Goal: Task Accomplishment & Management: Manage account settings

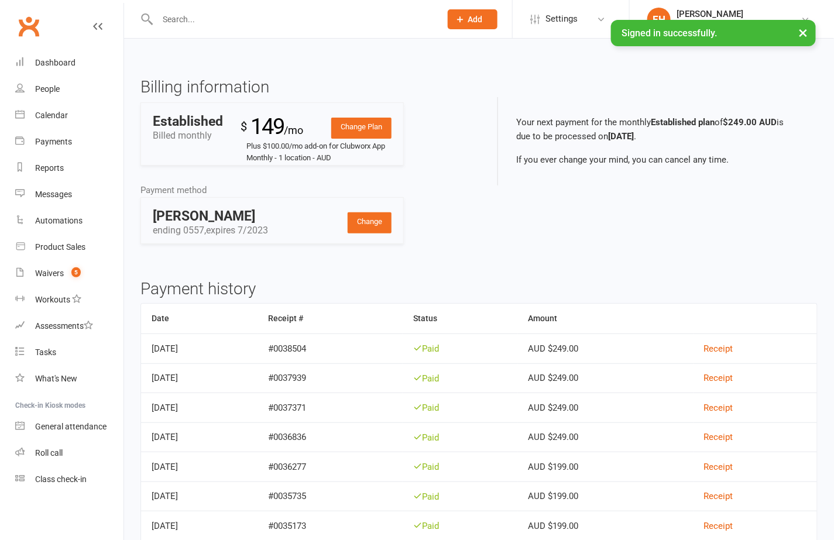
click at [180, 22] on input "text" at bounding box center [293, 19] width 279 height 16
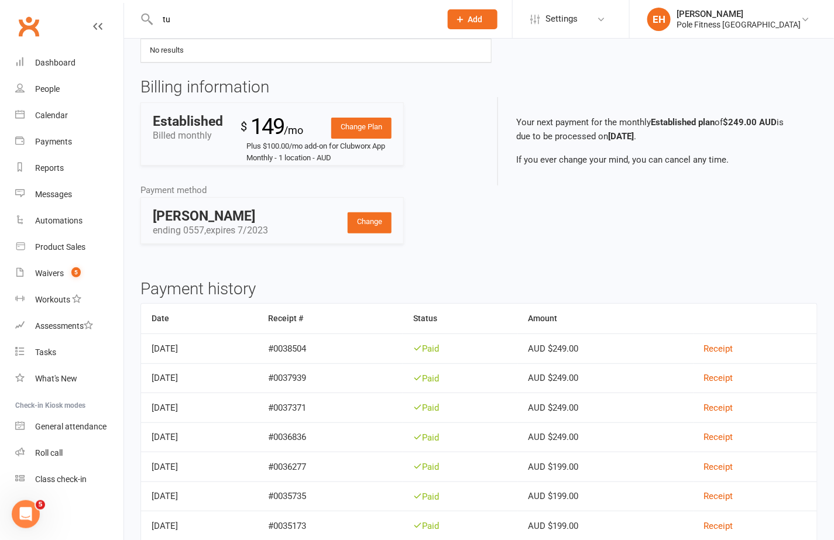
type input "t"
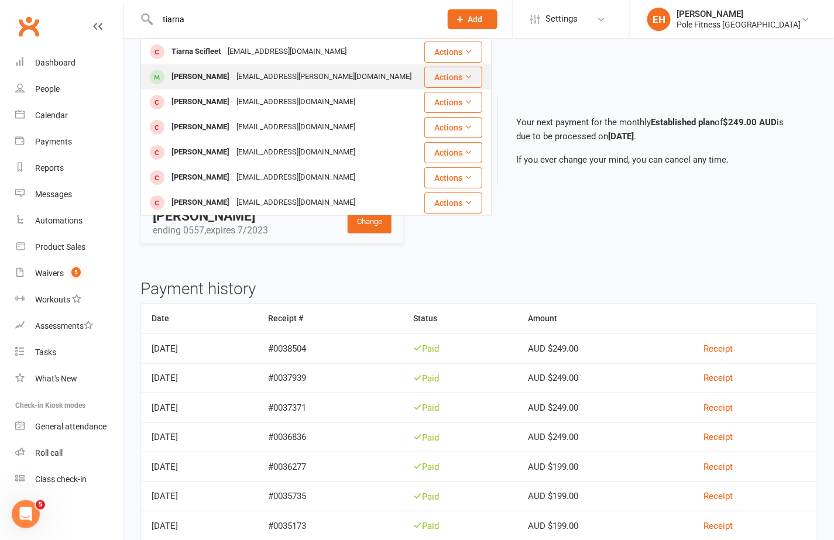
type input "tiarna"
click at [191, 78] on div "[PERSON_NAME]" at bounding box center [200, 76] width 65 height 17
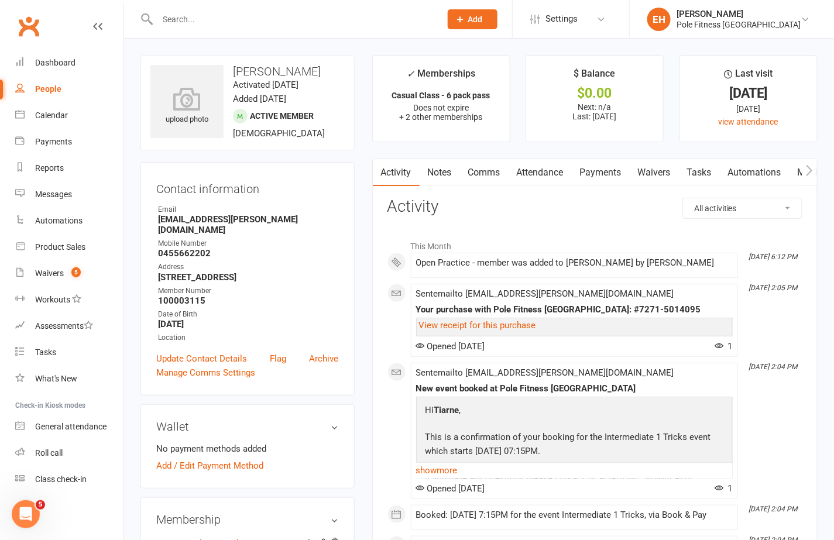
click at [600, 176] on link "Payments" at bounding box center [601, 172] width 58 height 27
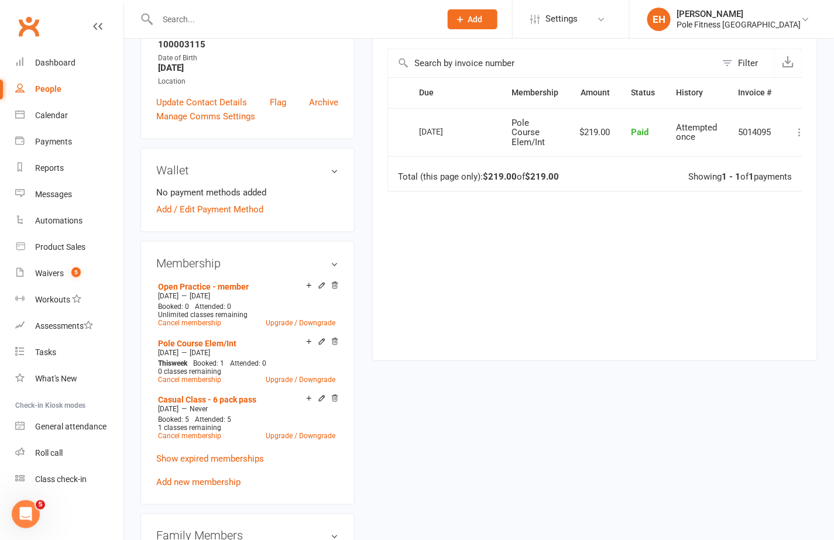
scroll to position [259, 0]
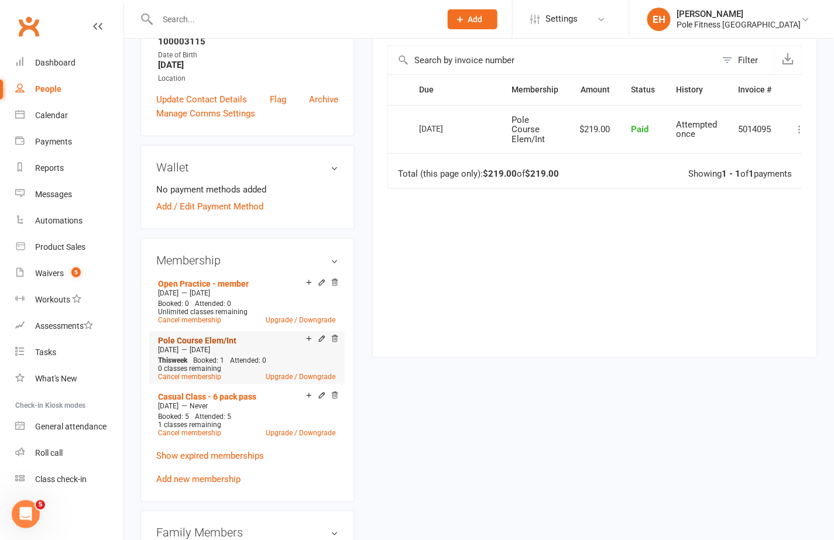
click at [222, 336] on link "Pole Course Elem/Int" at bounding box center [197, 340] width 78 height 9
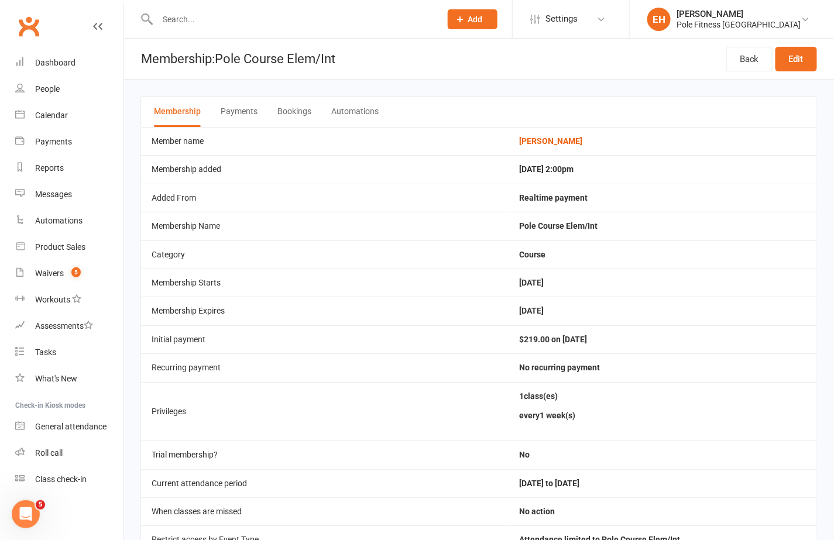
click at [294, 111] on button "Bookings" at bounding box center [294, 112] width 34 height 30
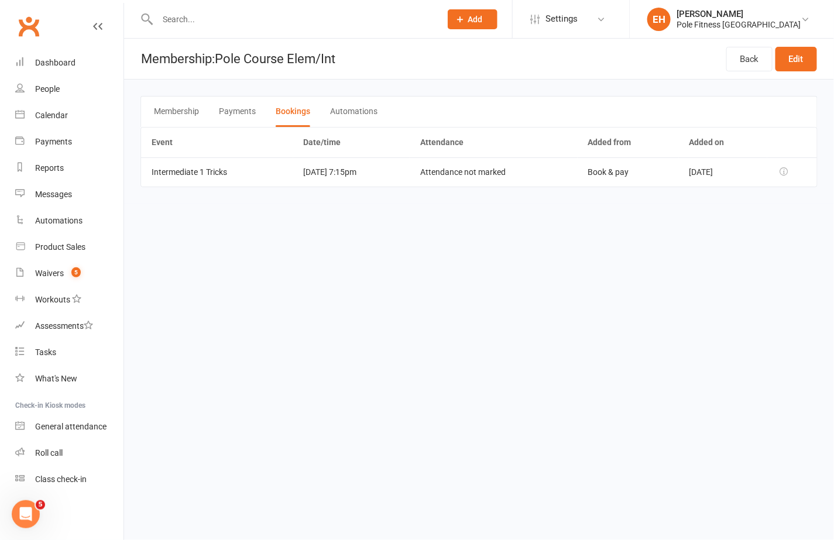
click at [186, 111] on button "Membership" at bounding box center [176, 112] width 45 height 30
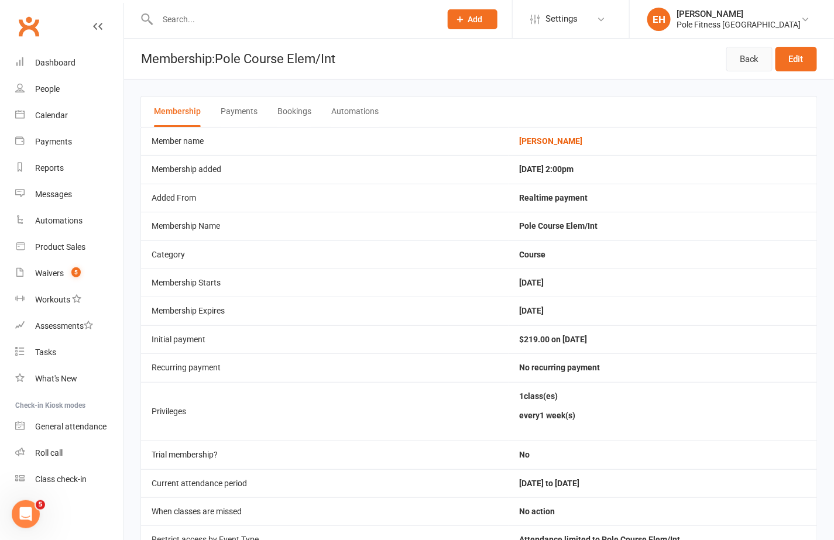
click at [739, 56] on link "Back" at bounding box center [749, 59] width 46 height 25
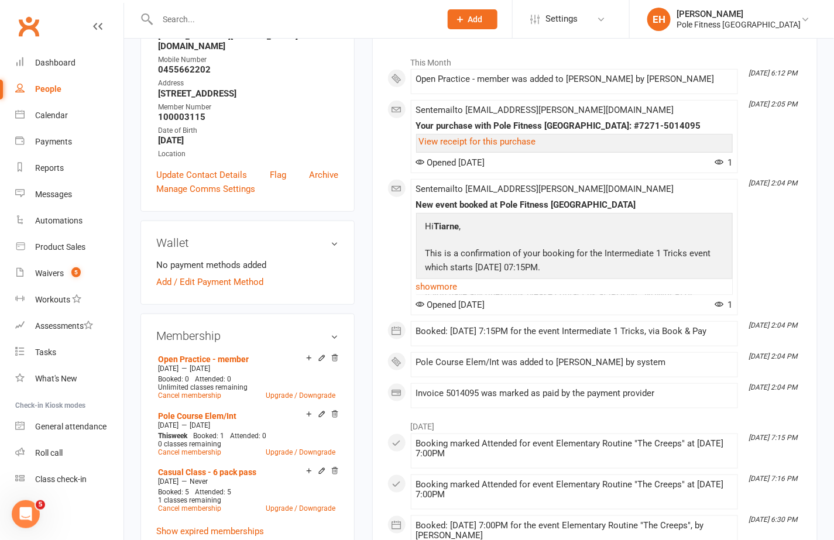
scroll to position [197, 0]
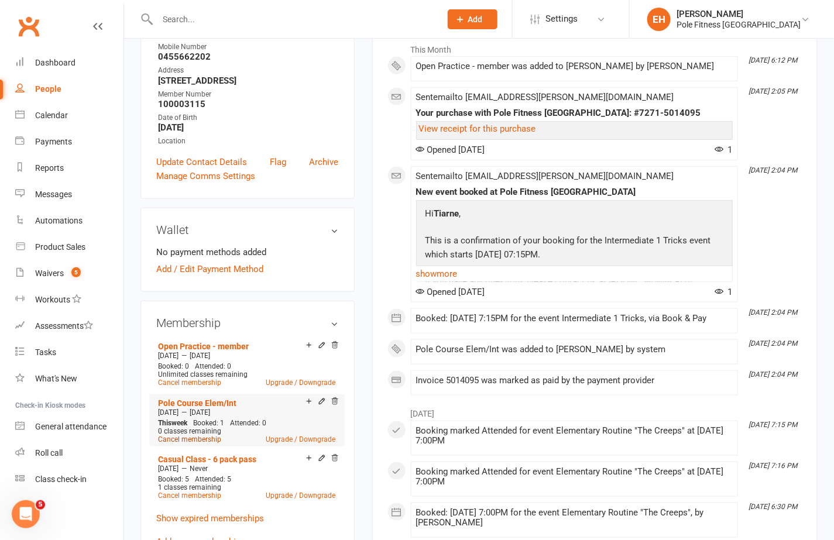
click at [210, 435] on link "Cancel membership" at bounding box center [189, 439] width 63 height 8
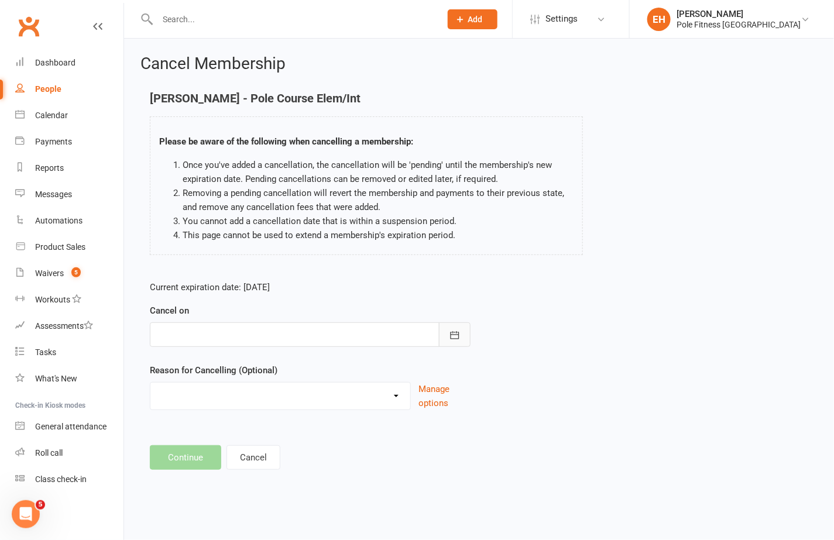
click at [457, 332] on icon "button" at bounding box center [455, 335] width 12 height 12
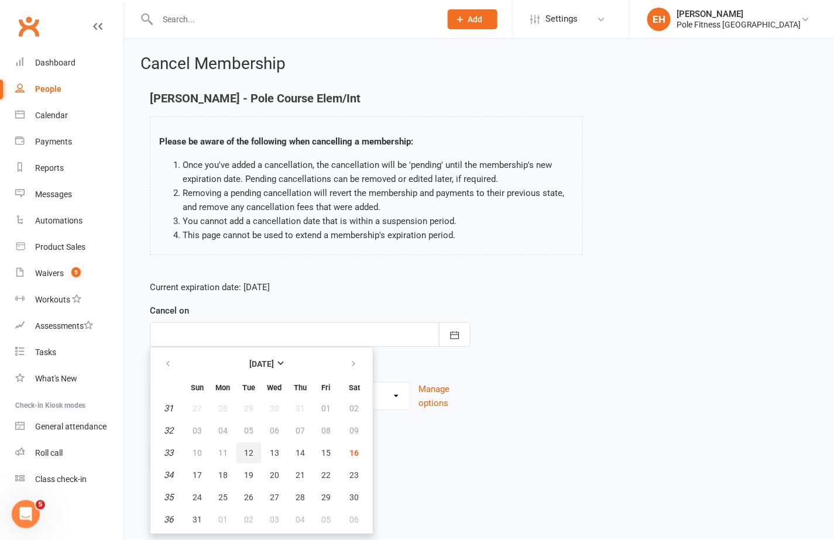
click at [245, 451] on span "12" at bounding box center [248, 452] width 9 height 9
type input "[DATE]"
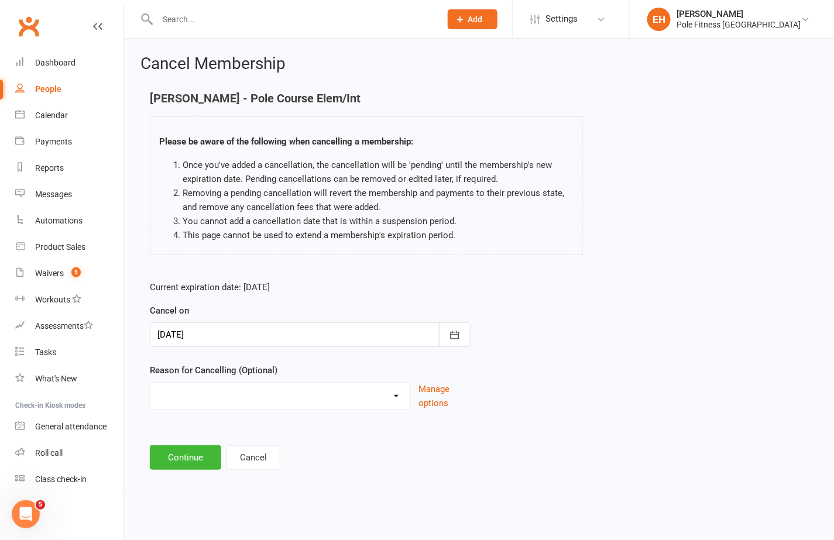
click at [227, 397] on select "Expiry Date Holiday Injury Other reason" at bounding box center [280, 394] width 260 height 23
select select "3"
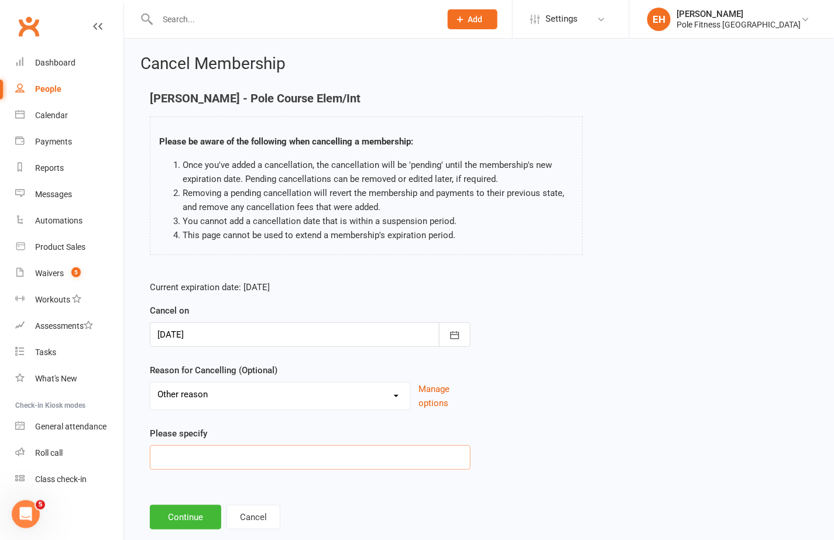
click at [181, 449] on input at bounding box center [310, 457] width 321 height 25
click at [157, 458] on input "not able to attend" at bounding box center [310, 457] width 321 height 25
click at [247, 464] on input "not able to attend" at bounding box center [310, 457] width 321 height 25
type input "not able to attend anymore due to work"
click at [185, 520] on button "Continue" at bounding box center [185, 517] width 71 height 25
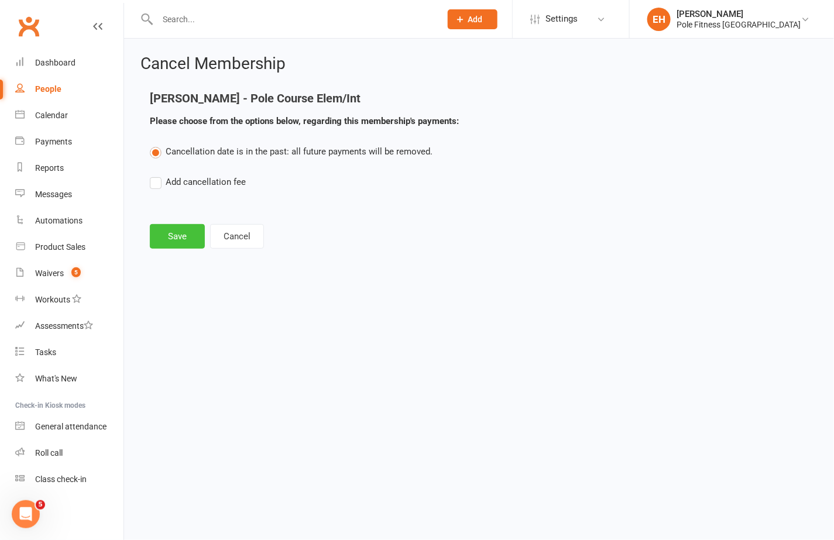
click at [173, 238] on button "Save" at bounding box center [177, 236] width 55 height 25
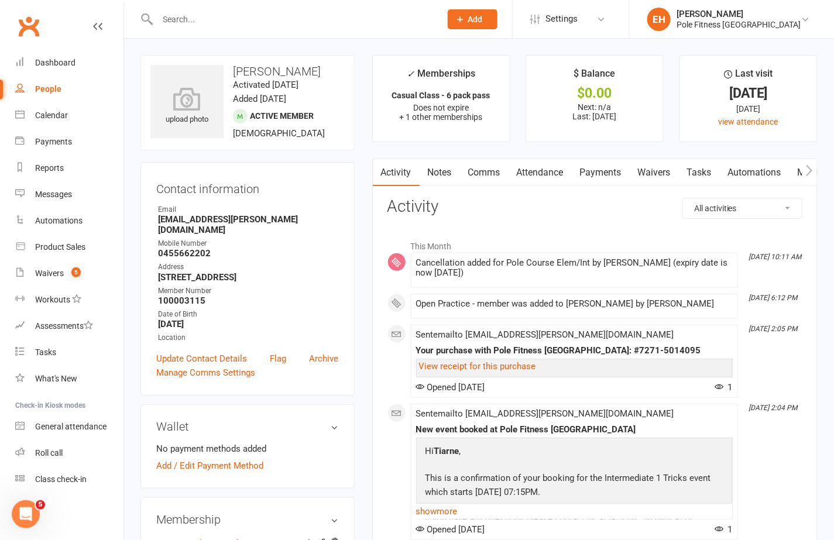
click at [582, 178] on link "Payments" at bounding box center [601, 172] width 58 height 27
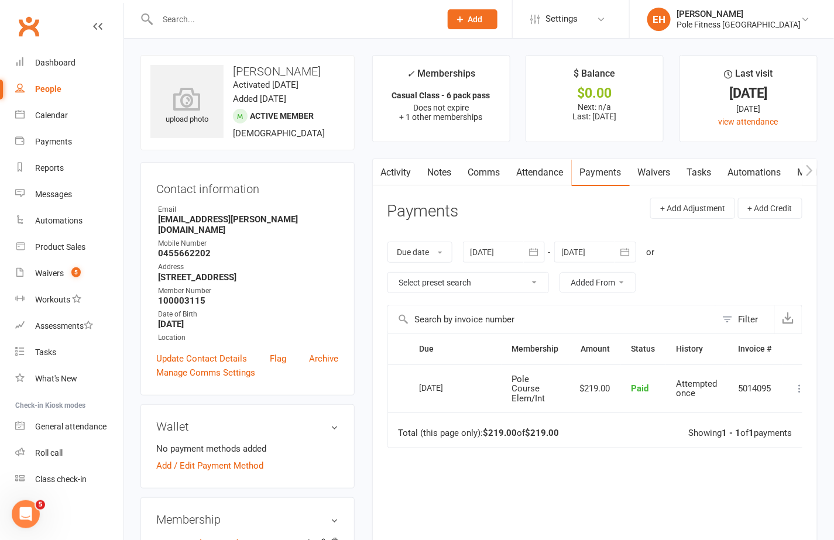
click at [799, 388] on icon at bounding box center [800, 389] width 12 height 12
click at [754, 412] on link "Refund" at bounding box center [749, 411] width 116 height 23
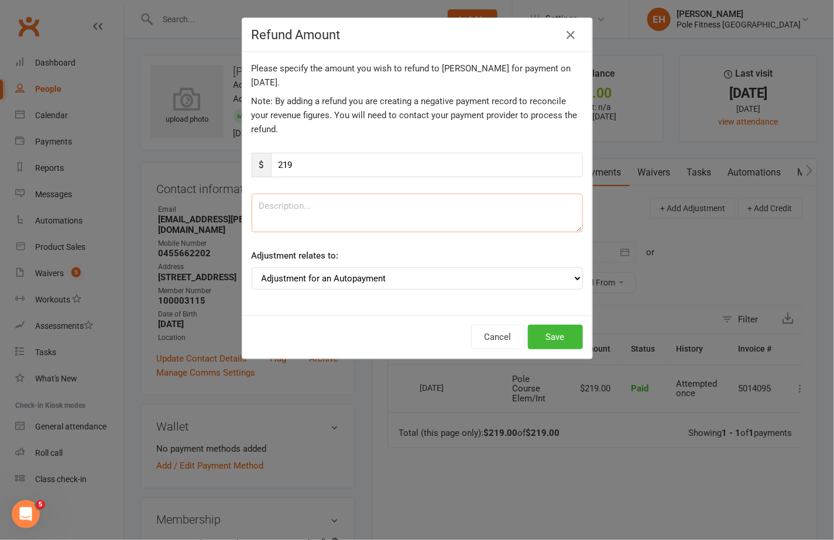
click at [444, 208] on textarea at bounding box center [417, 213] width 331 height 39
drag, startPoint x: 300, startPoint y: 167, endPoint x: 253, endPoint y: 167, distance: 46.8
click at [253, 167] on div "$ 219" at bounding box center [417, 165] width 331 height 25
type input "182.5"
click at [276, 212] on textarea at bounding box center [417, 213] width 331 height 39
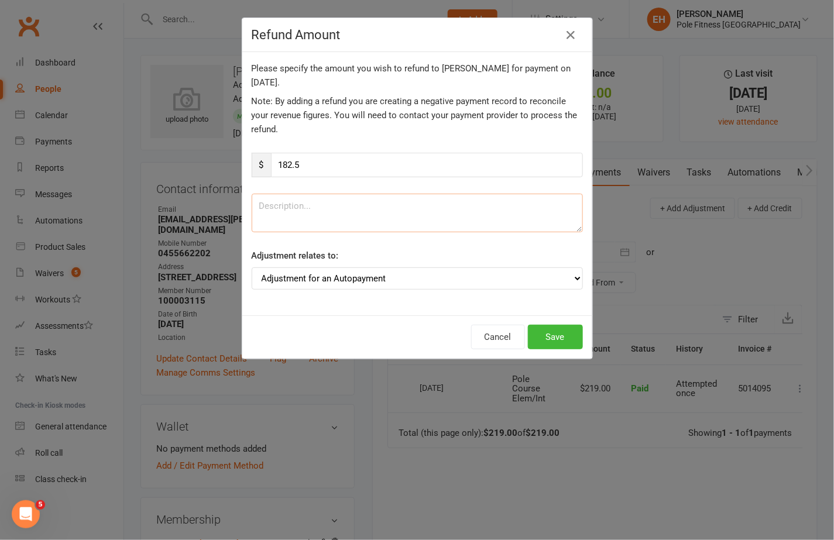
type textarea "d"
click at [268, 208] on textarea at bounding box center [417, 213] width 331 height 39
click at [330, 205] on textarea "Not able to attend Term 6" at bounding box center [417, 213] width 331 height 39
click at [401, 204] on textarea "Not able to attend Int1 in Term 6" at bounding box center [417, 213] width 331 height 39
type textarea "Not able to attend Int1 in Term 6 due to work"
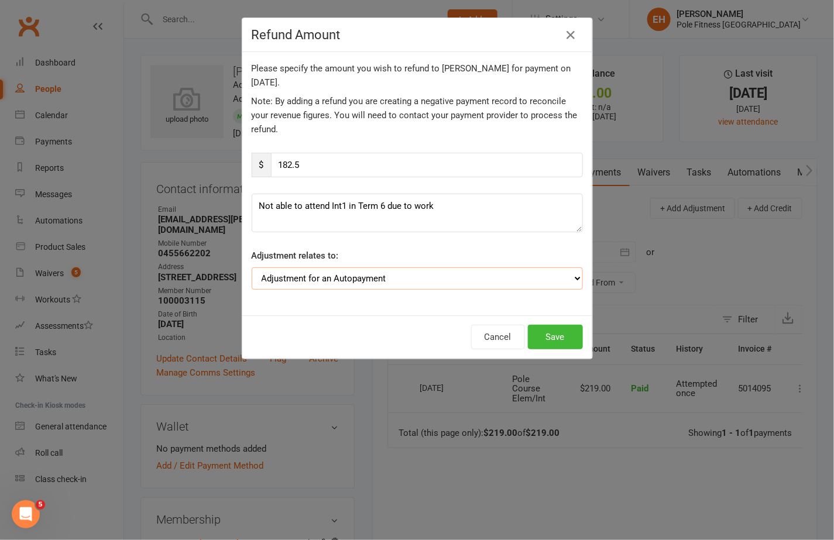
click at [578, 272] on select "Adjustment for an Autopayment Cash adjustment POS Sale adjustment Other adjustm…" at bounding box center [417, 278] width 331 height 22
select select "3"
click at [559, 337] on button "Save" at bounding box center [555, 337] width 55 height 25
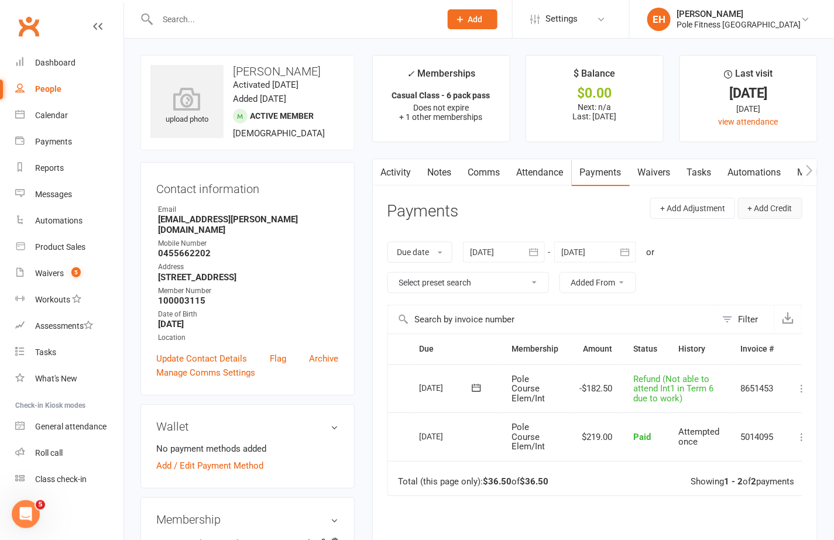
click at [773, 207] on button "+ Add Credit" at bounding box center [770, 208] width 64 height 21
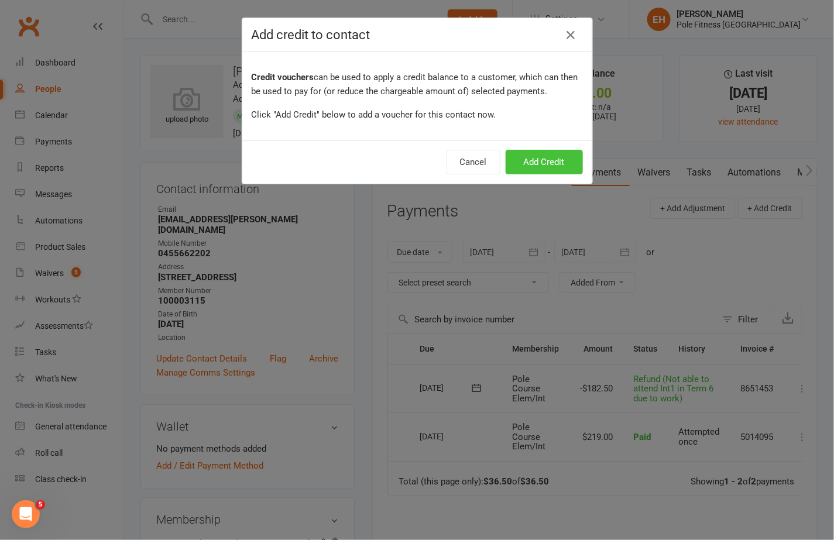
click at [551, 157] on button "Add Credit" at bounding box center [544, 162] width 77 height 25
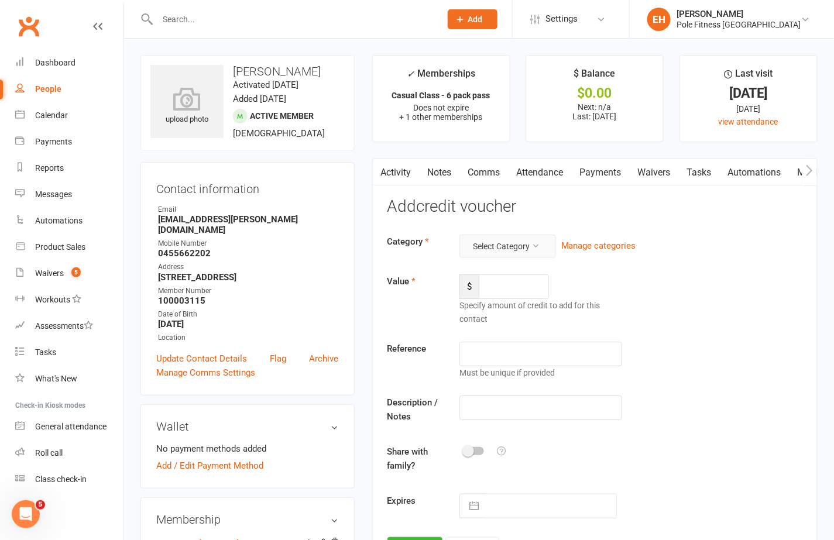
click at [526, 249] on button "Select Category" at bounding box center [507, 246] width 97 height 23
click at [518, 294] on link "Credit from class/course" at bounding box center [496, 295] width 117 height 23
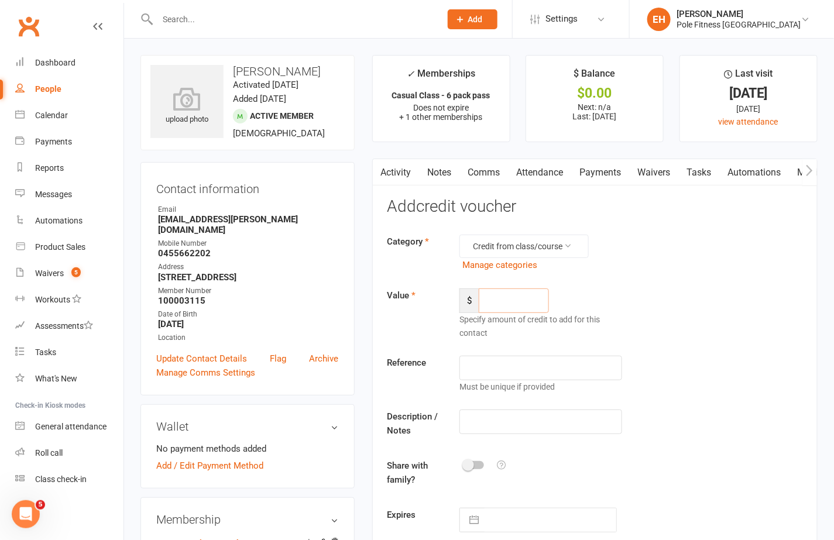
click at [500, 306] on input "number" at bounding box center [514, 301] width 70 height 25
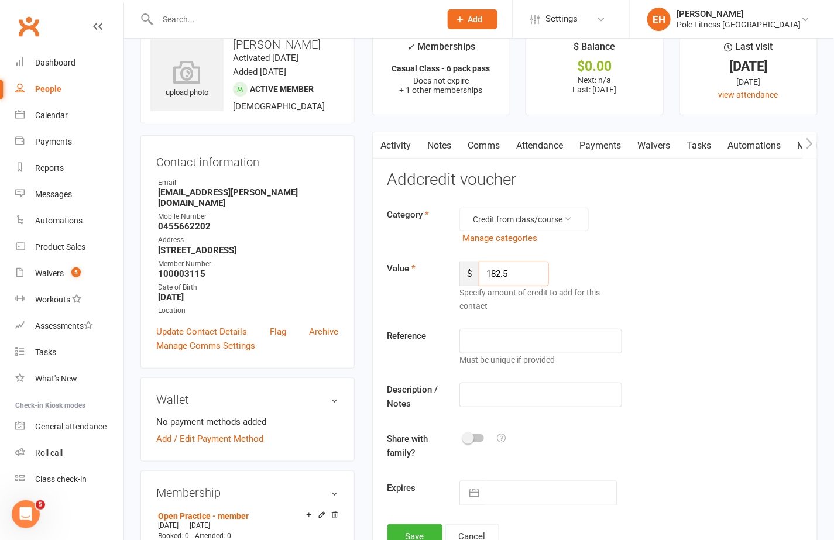
scroll to position [37, 0]
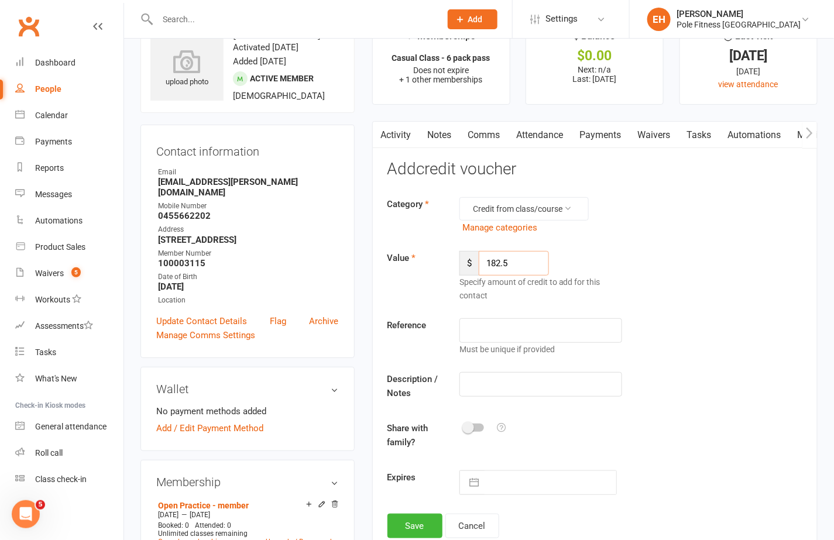
type input "182.5"
click at [488, 320] on input "text" at bounding box center [540, 330] width 163 height 25
type input "T"
type input "Int1 Term 6 course"
click at [479, 388] on input "text" at bounding box center [540, 384] width 163 height 25
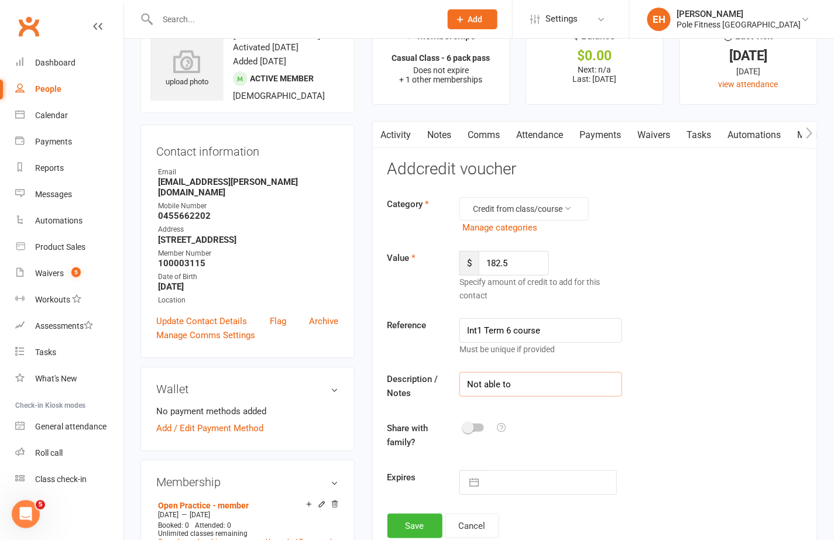
type input "Not able to"
click at [512, 331] on input "Int1 Term 6 course" at bounding box center [540, 330] width 163 height 25
type input "Int1 Term 6 2025 course"
click at [508, 385] on input "Not able to" at bounding box center [540, 384] width 163 height 25
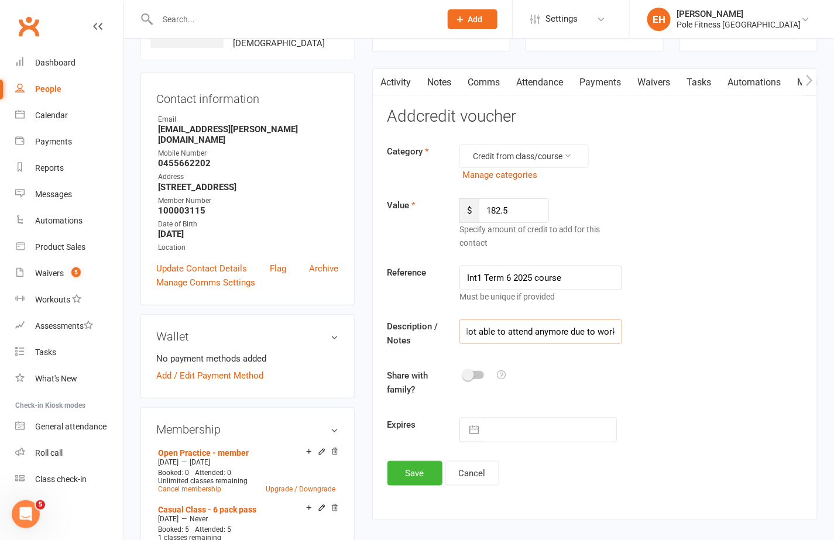
scroll to position [104, 0]
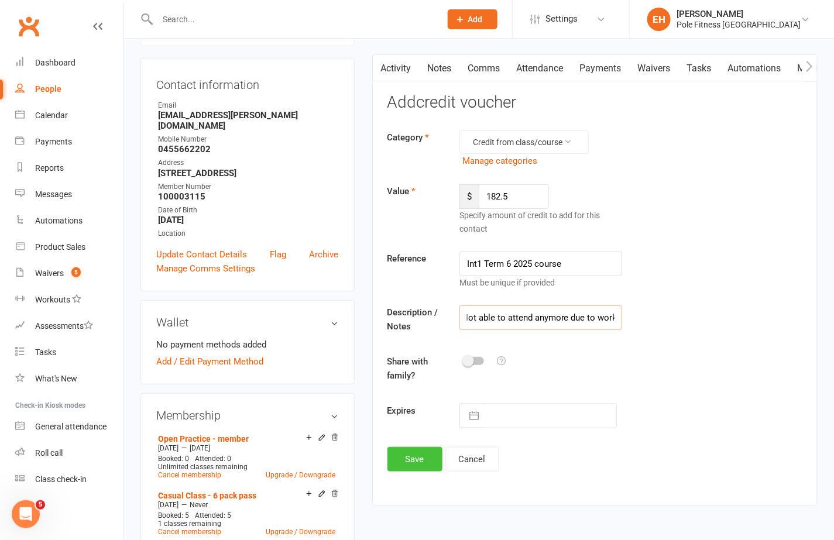
type input "Not able to attend anymore due to work"
click at [419, 458] on button "Save" at bounding box center [414, 459] width 55 height 25
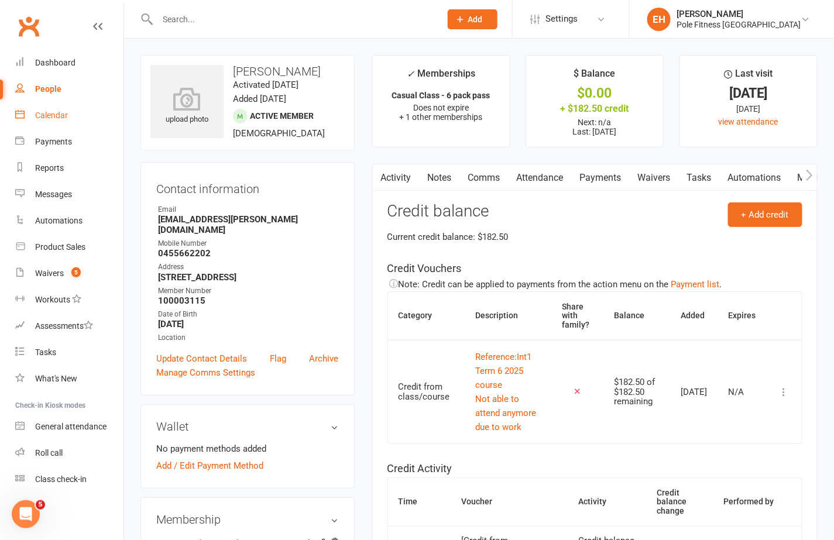
click at [51, 115] on div "Calendar" at bounding box center [51, 115] width 33 height 9
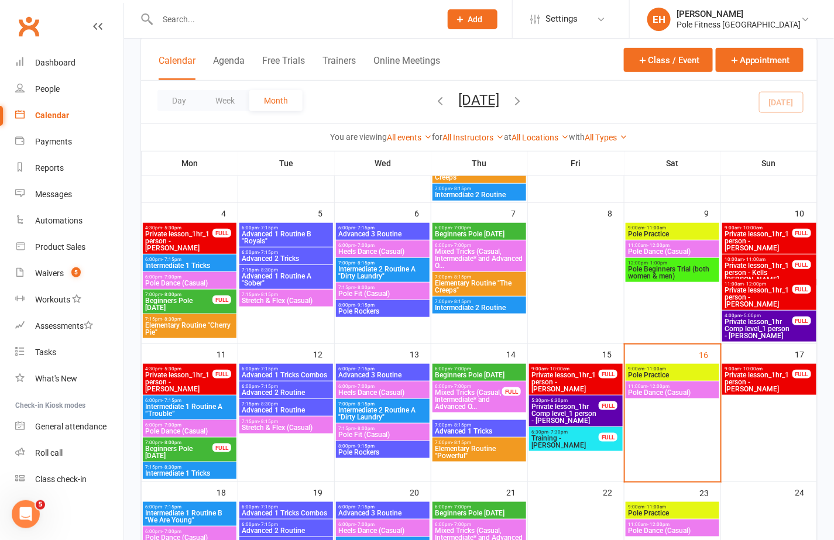
scroll to position [194, 0]
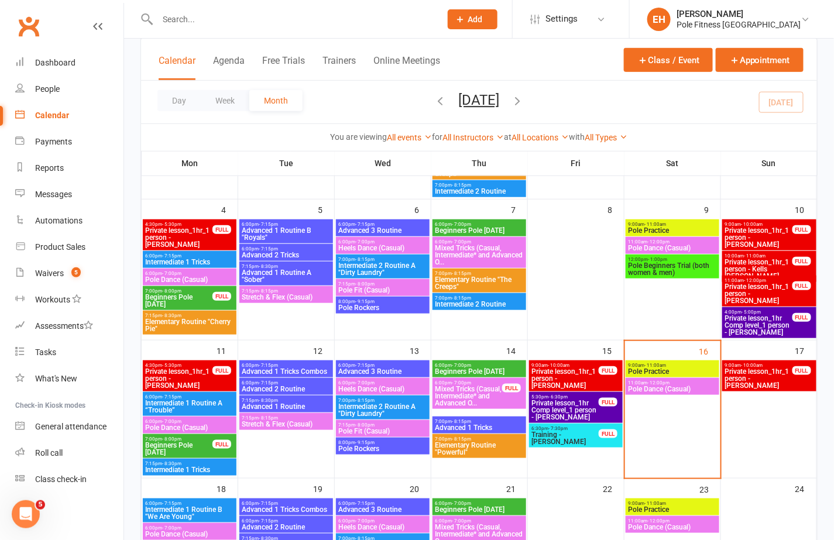
click at [567, 413] on span "Private lesson_1hr Comp level_1 person - Emmy Hung" at bounding box center [565, 410] width 68 height 21
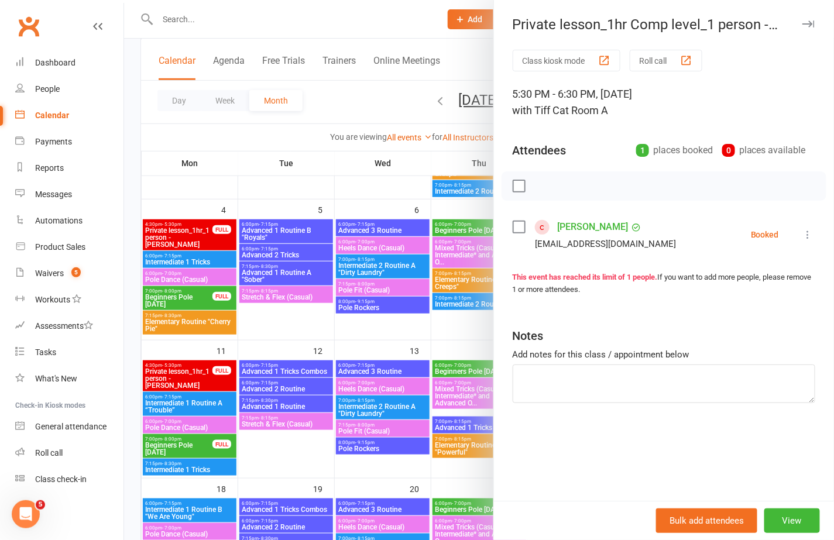
click at [807, 233] on icon at bounding box center [808, 235] width 12 height 12
click at [765, 307] on link "Check in" at bounding box center [757, 304] width 116 height 23
click at [816, 22] on div "Private lesson_1hr Comp level_1 person - Emmy Hung" at bounding box center [664, 24] width 340 height 16
click at [803, 26] on icon "button" at bounding box center [808, 23] width 12 height 7
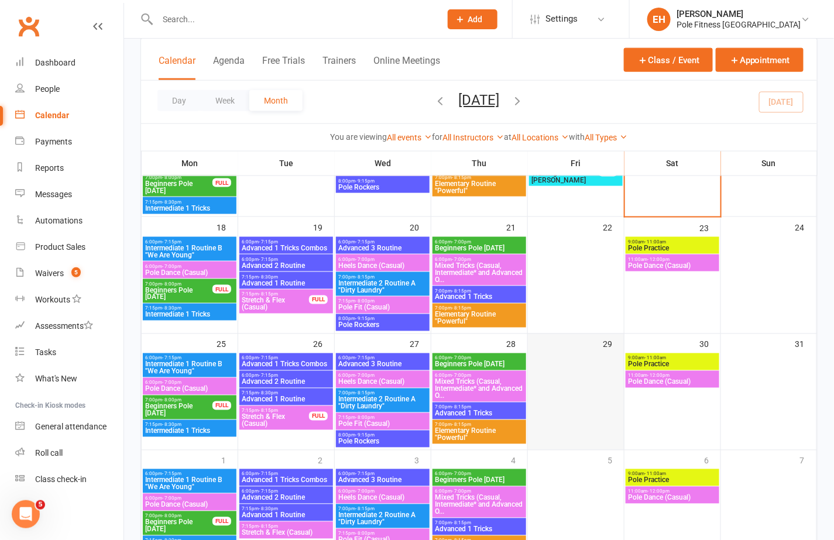
scroll to position [513, 0]
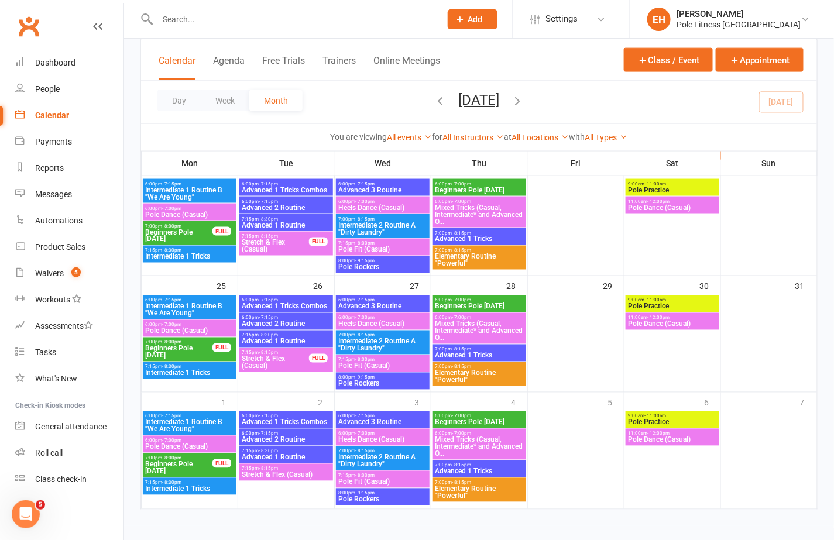
click at [524, 98] on icon "button" at bounding box center [518, 100] width 13 height 13
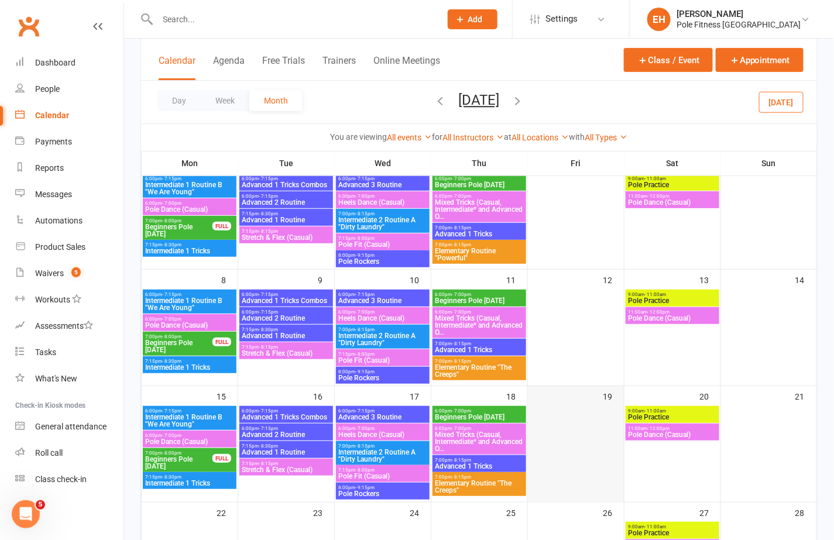
scroll to position [88, 0]
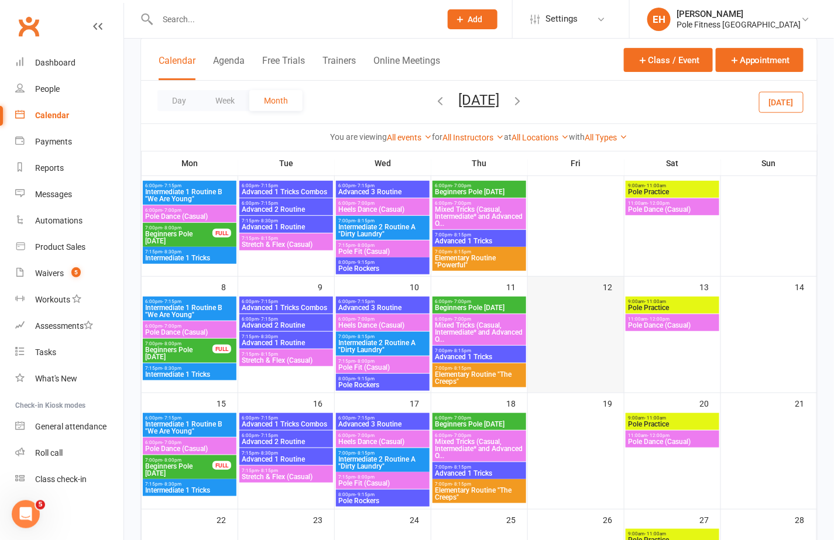
click at [587, 327] on div at bounding box center [576, 344] width 94 height 95
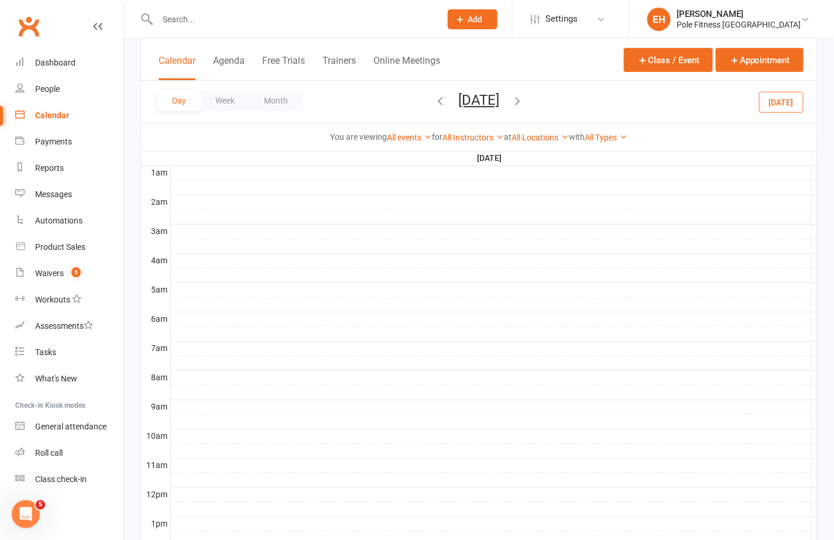
scroll to position [0, 0]
click at [304, 340] on div at bounding box center [494, 347] width 646 height 14
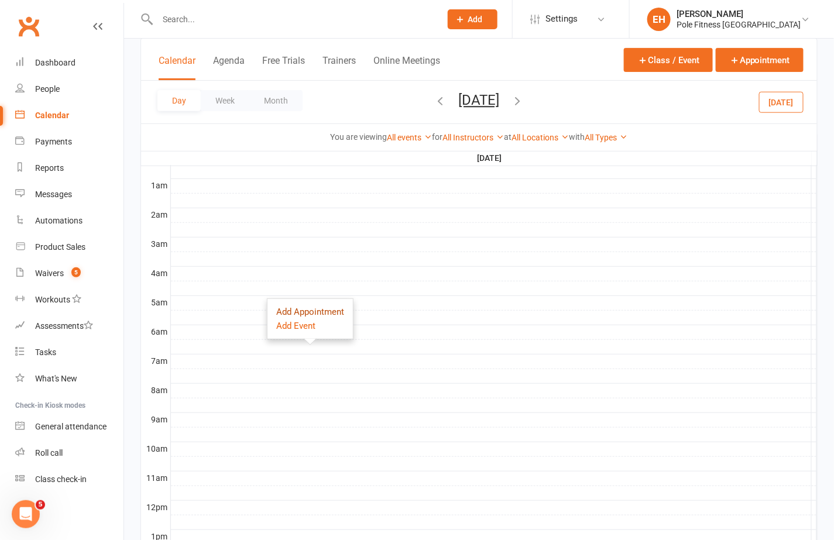
click at [309, 310] on button "Add Appointment" at bounding box center [310, 312] width 68 height 14
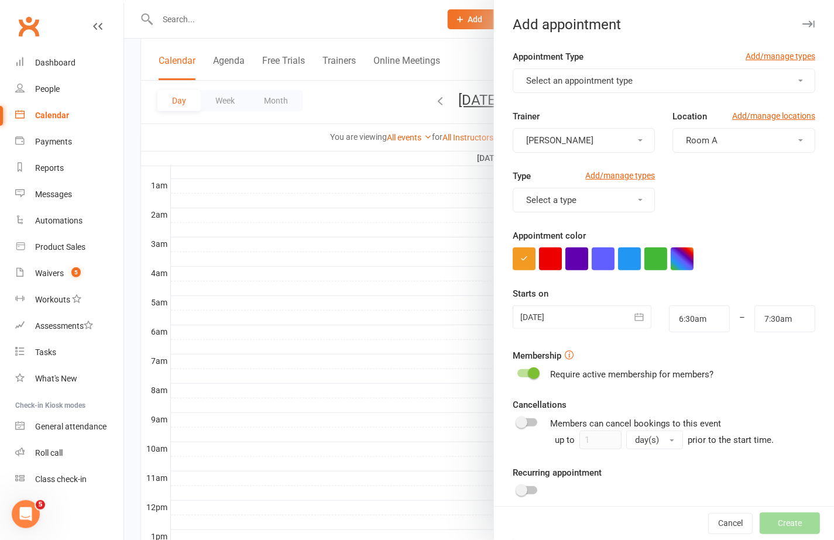
click at [584, 84] on span "Select an appointment type" at bounding box center [579, 80] width 107 height 11
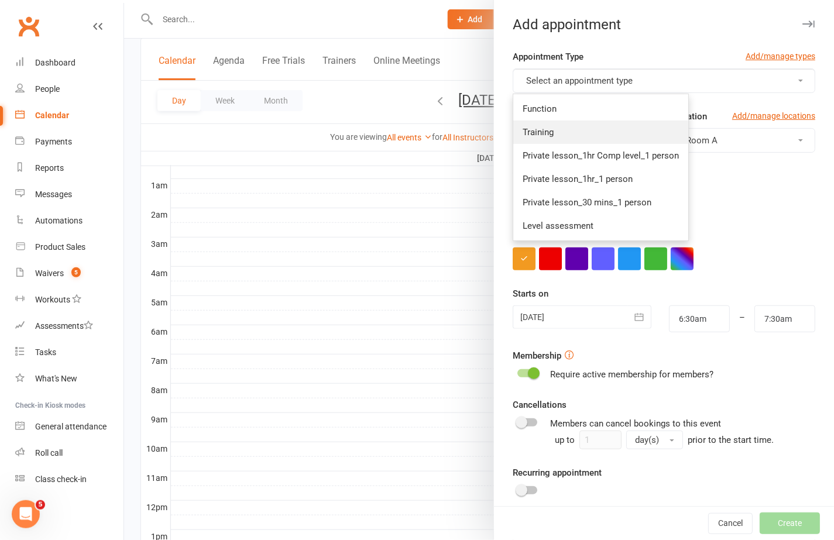
click at [571, 131] on link "Training" at bounding box center [600, 132] width 175 height 23
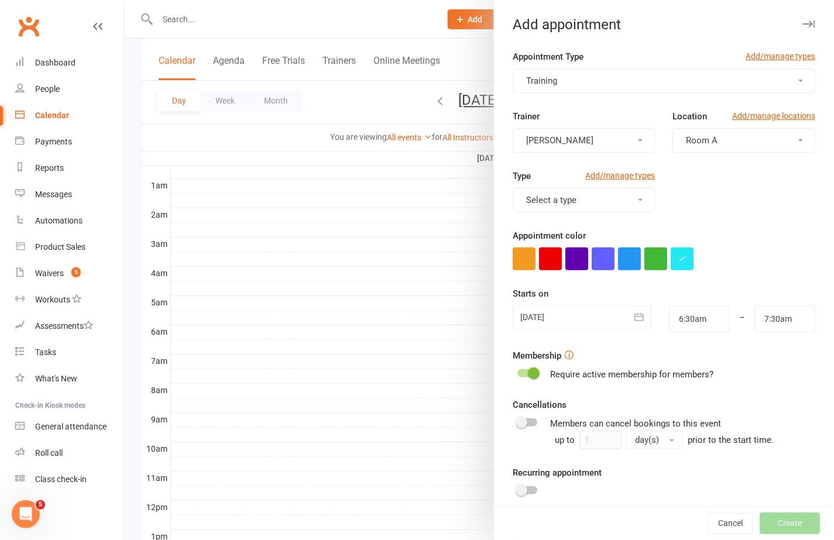
click at [574, 138] on button "[PERSON_NAME]" at bounding box center [584, 140] width 143 height 25
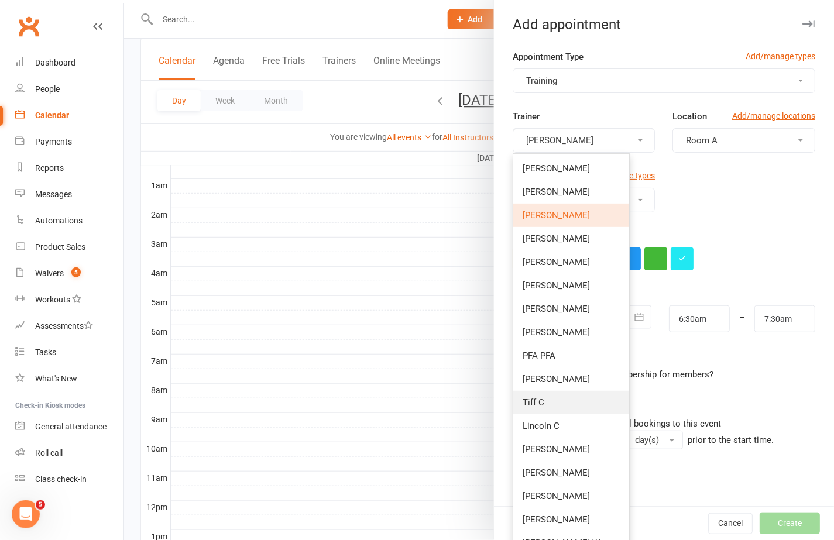
click at [544, 404] on link "Tiff C" at bounding box center [571, 402] width 116 height 23
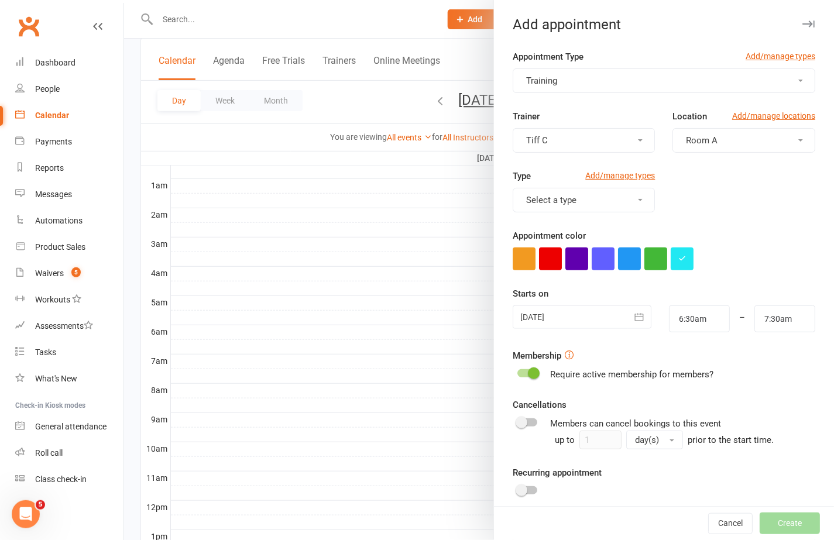
click at [578, 205] on button "Select a type" at bounding box center [584, 200] width 143 height 25
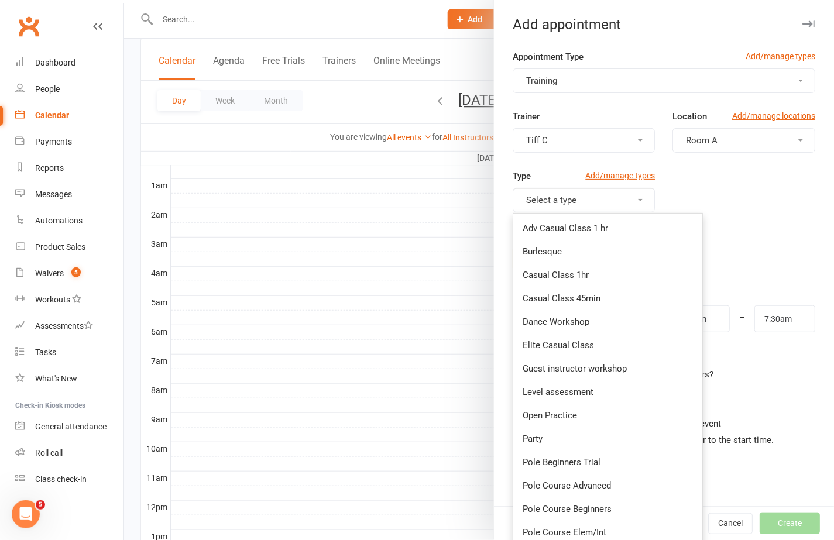
click at [718, 195] on div "Type Add/manage types Select a type Adv Casual Class 1 hr Burlesque Casual Clas…" at bounding box center [664, 199] width 320 height 60
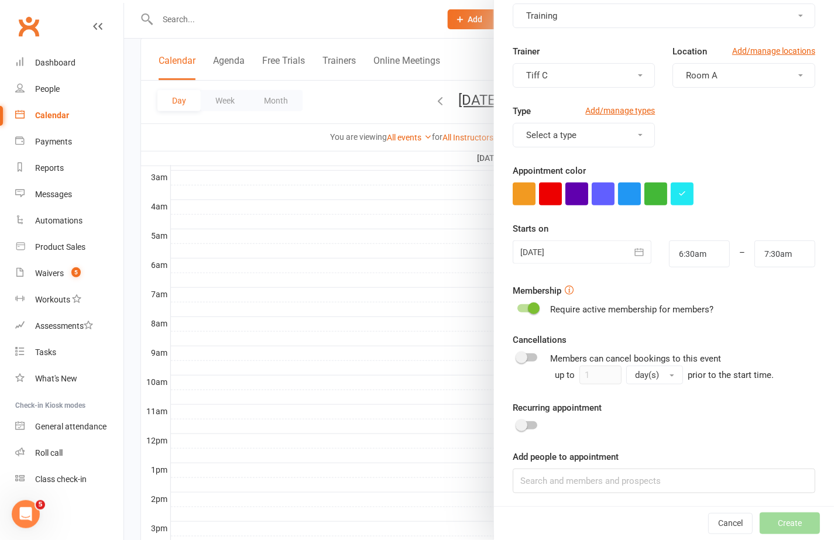
scroll to position [163, 0]
click at [527, 310] on div at bounding box center [527, 308] width 20 height 8
click at [517, 307] on input "checkbox" at bounding box center [517, 307] width 0 height 0
click at [558, 479] on input at bounding box center [664, 481] width 303 height 25
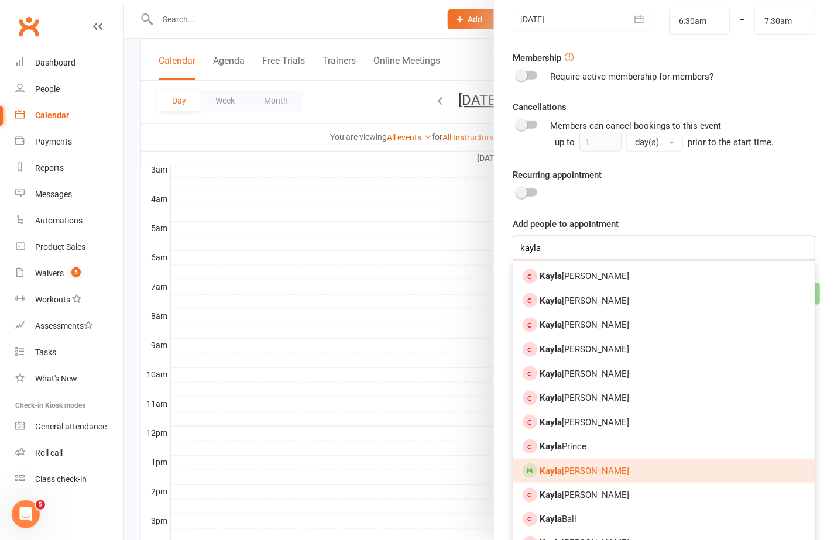
type input "kayla"
click at [579, 469] on span "Kayla Wilson" at bounding box center [585, 471] width 90 height 11
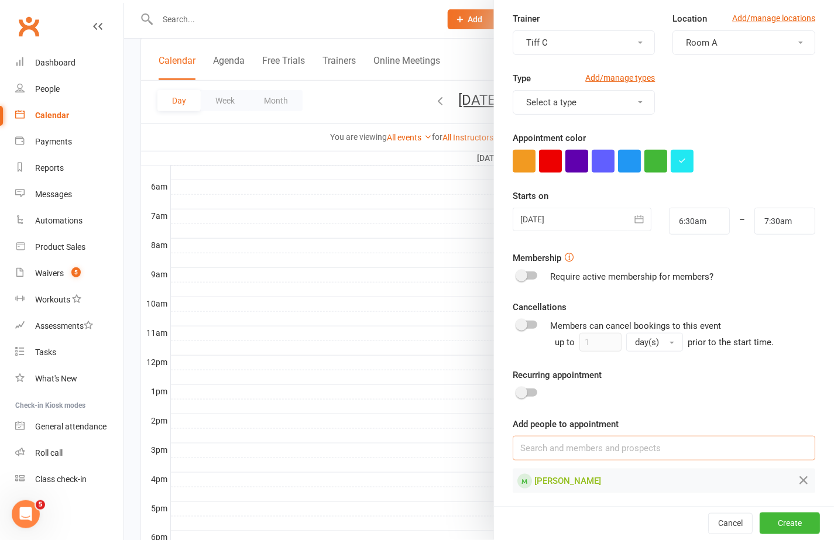
scroll to position [265, 0]
click at [789, 521] on button "Create" at bounding box center [790, 523] width 60 height 21
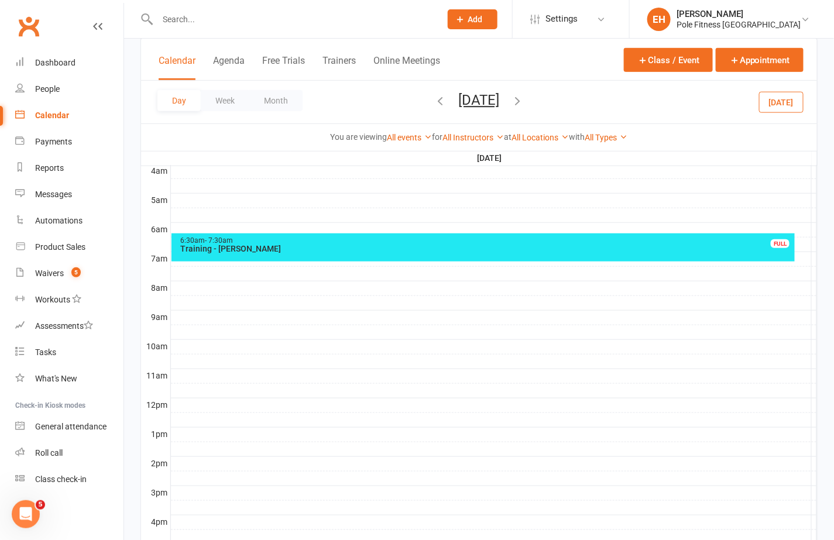
scroll to position [187, 0]
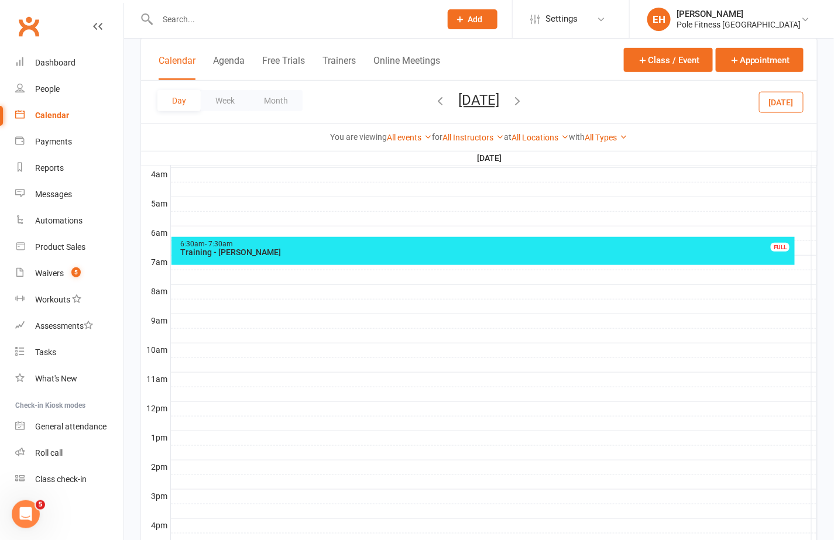
click at [397, 253] on div "Training - Kayla Wilson" at bounding box center [486, 252] width 613 height 8
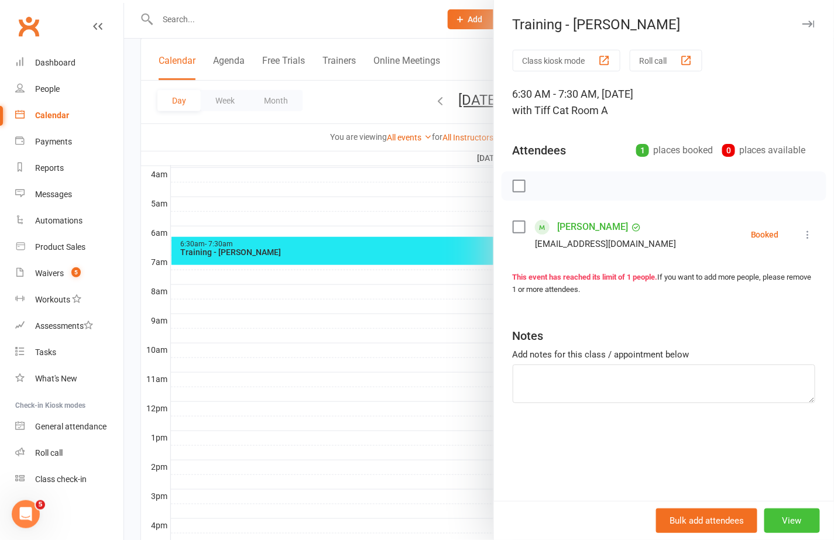
click at [799, 525] on button "View" at bounding box center [792, 521] width 56 height 25
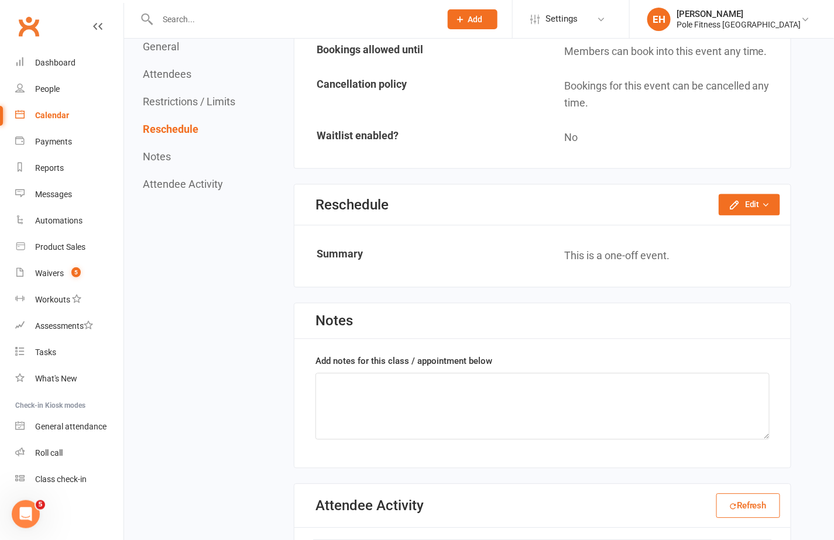
scroll to position [802, 0]
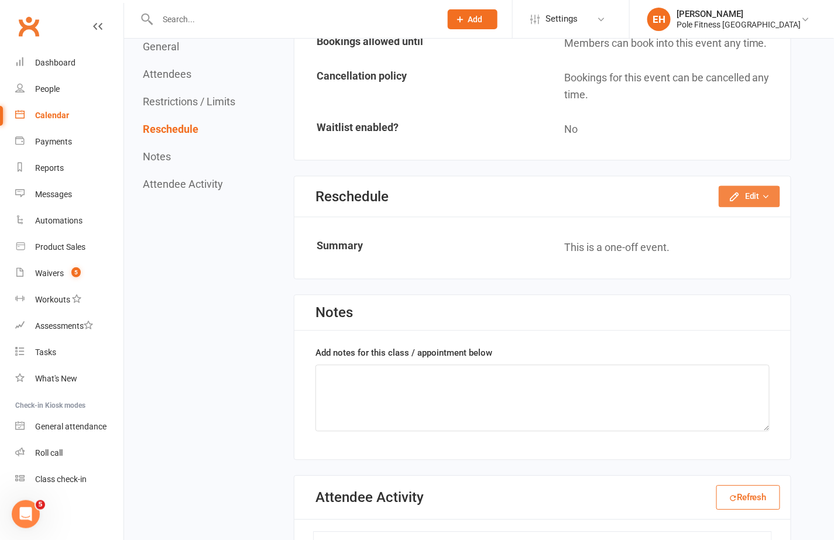
click at [750, 187] on button "Edit" at bounding box center [749, 196] width 61 height 21
click at [734, 215] on link "Reschedule this event only" at bounding box center [718, 222] width 123 height 23
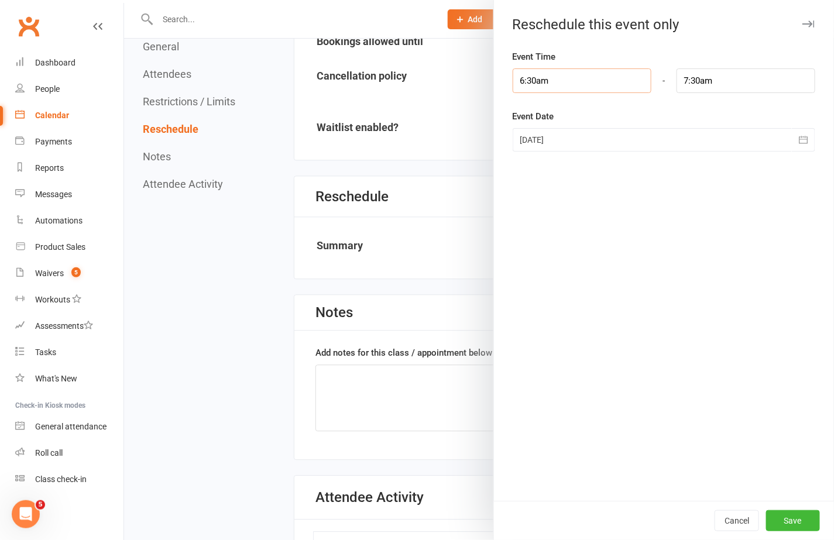
click at [602, 83] on input "6:30am" at bounding box center [582, 80] width 139 height 25
type input "6:30pm"
type input "7:30pm"
click at [535, 150] on li "6:30pm" at bounding box center [541, 151] width 56 height 18
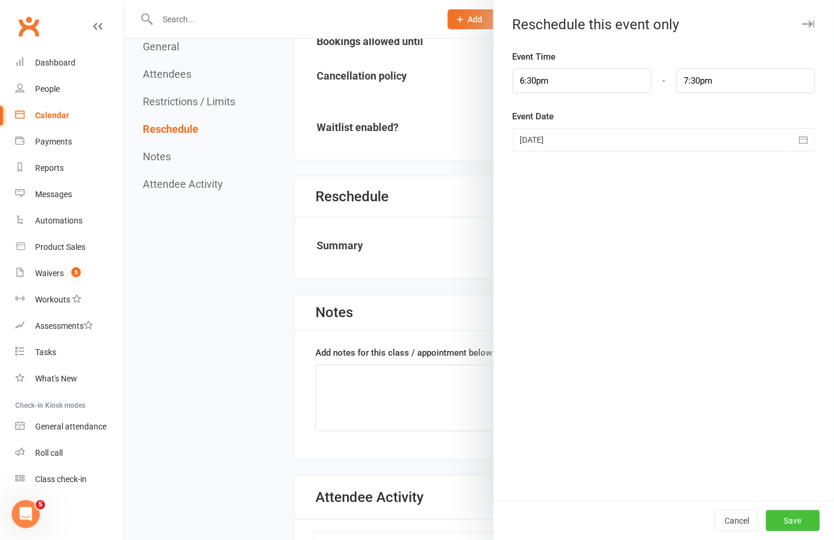
click at [796, 521] on button "Save" at bounding box center [793, 520] width 54 height 21
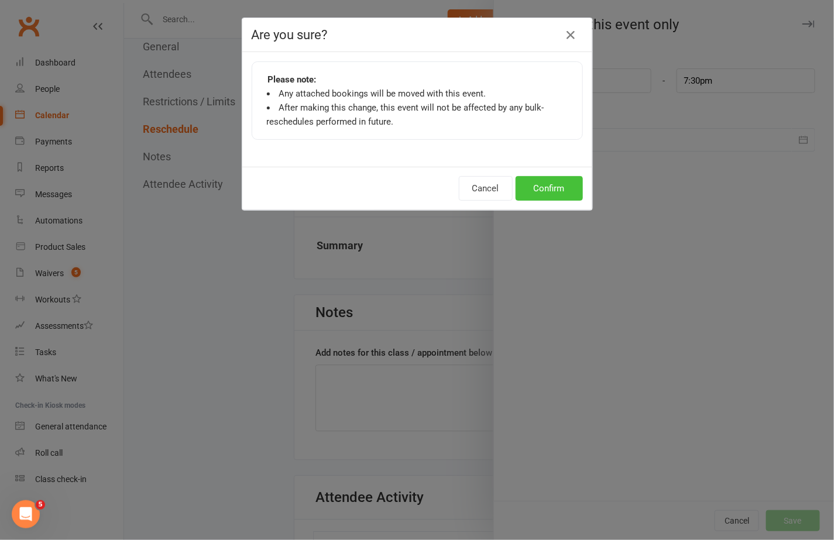
click at [539, 194] on button "Confirm" at bounding box center [549, 188] width 67 height 25
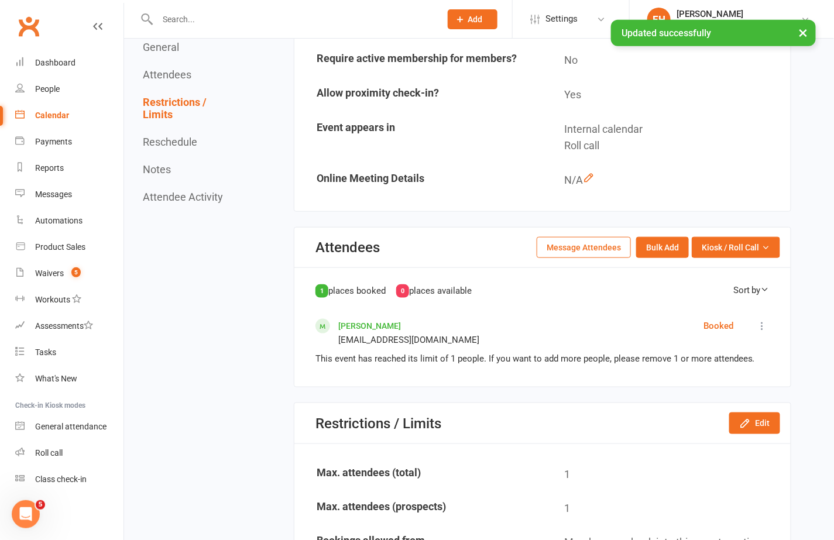
scroll to position [0, 0]
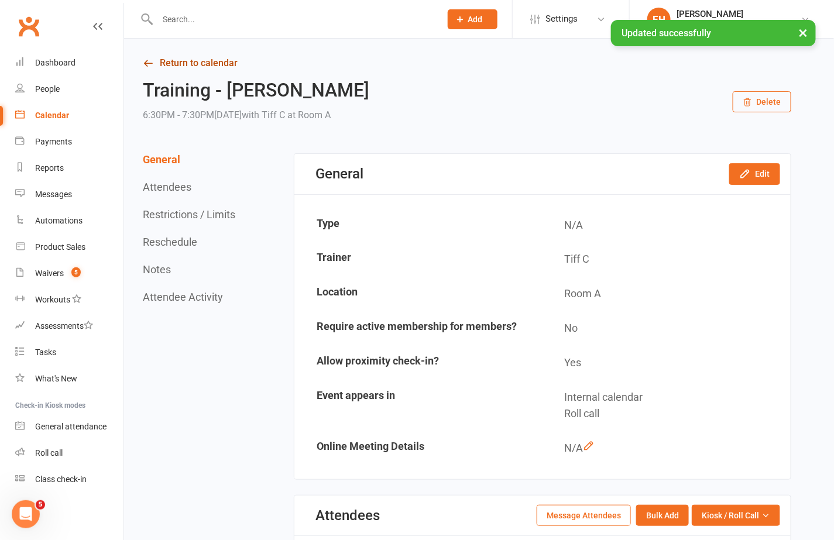
click at [156, 60] on link "Return to calendar" at bounding box center [467, 63] width 648 height 16
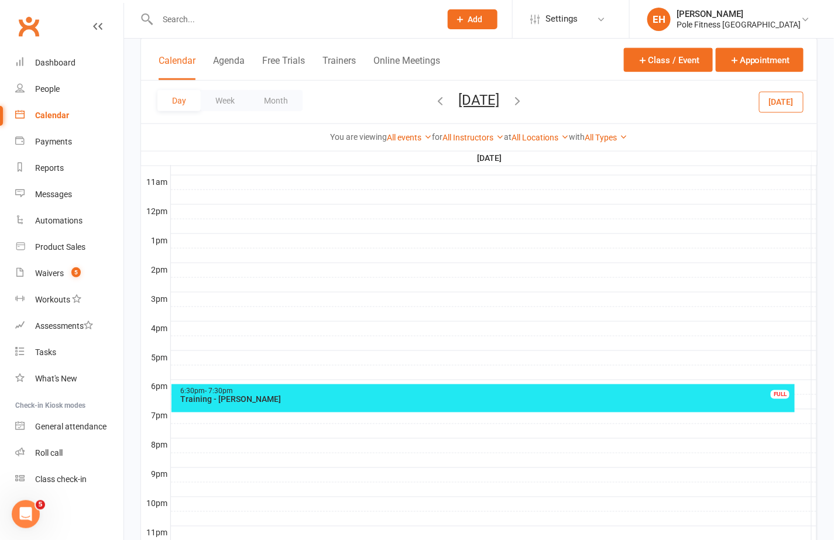
scroll to position [420, 0]
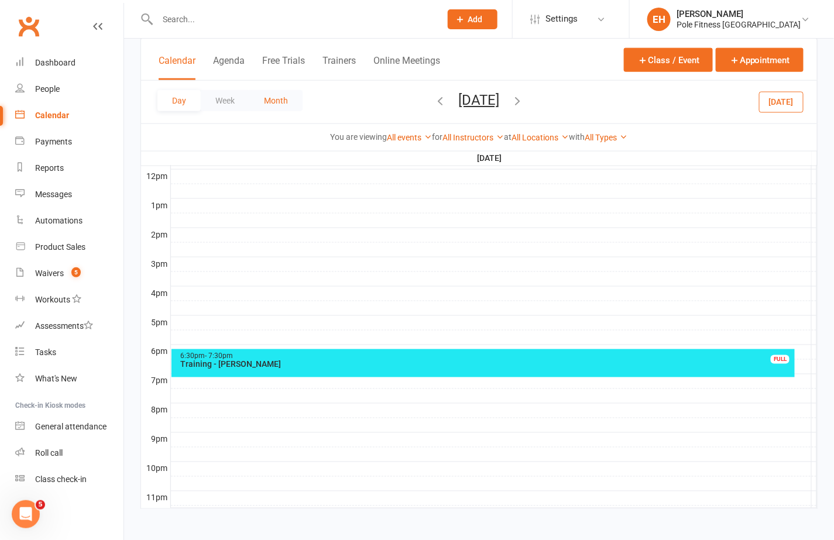
click at [283, 99] on button "Month" at bounding box center [275, 100] width 53 height 21
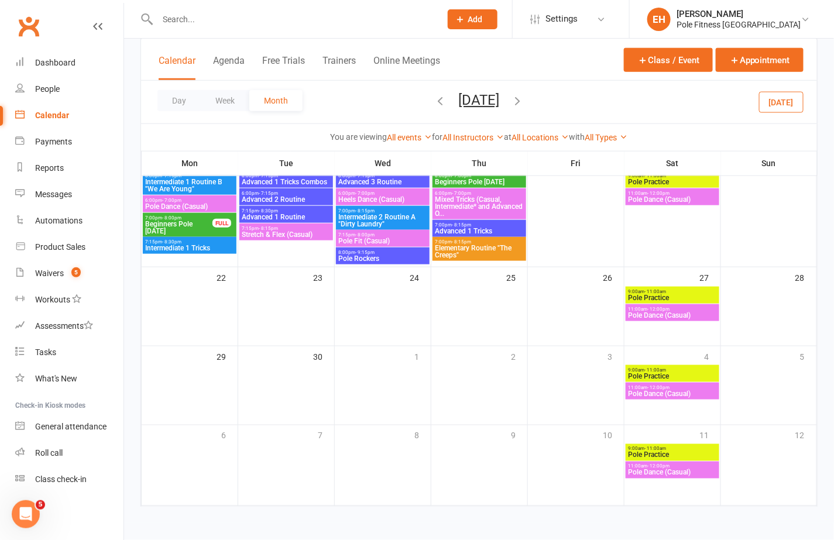
scroll to position [328, 0]
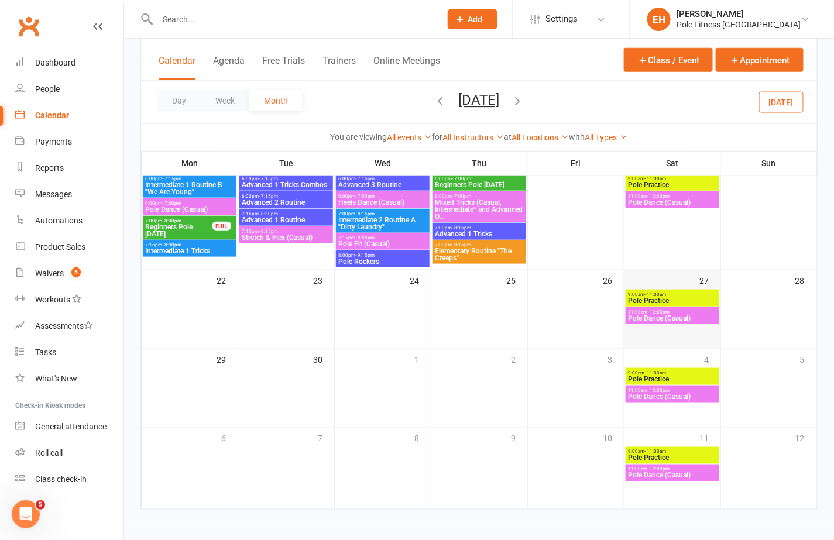
click at [651, 333] on td "27" at bounding box center [672, 309] width 97 height 79
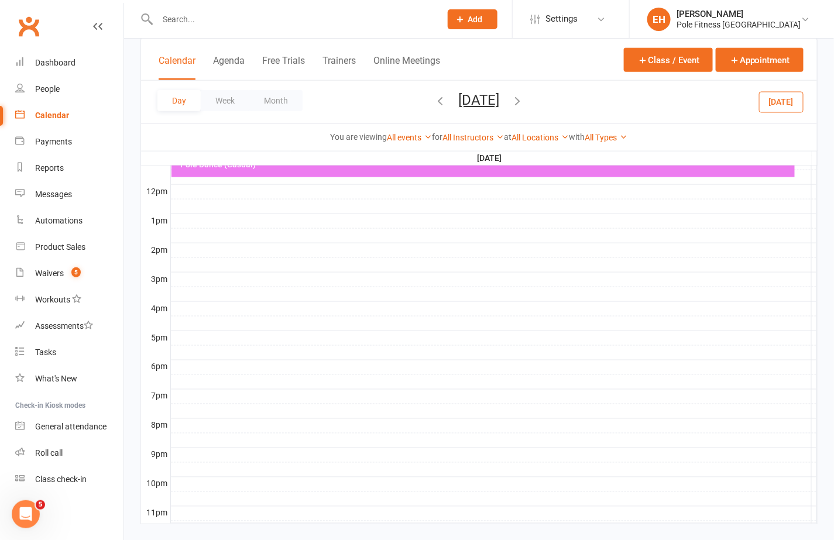
scroll to position [420, 0]
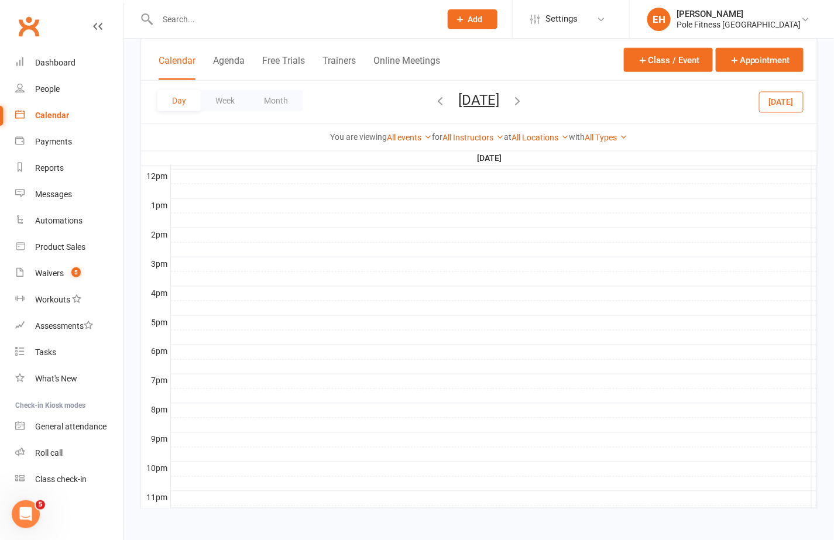
click at [245, 316] on div at bounding box center [494, 323] width 646 height 14
click at [260, 289] on button "Add Appointment" at bounding box center [252, 287] width 68 height 14
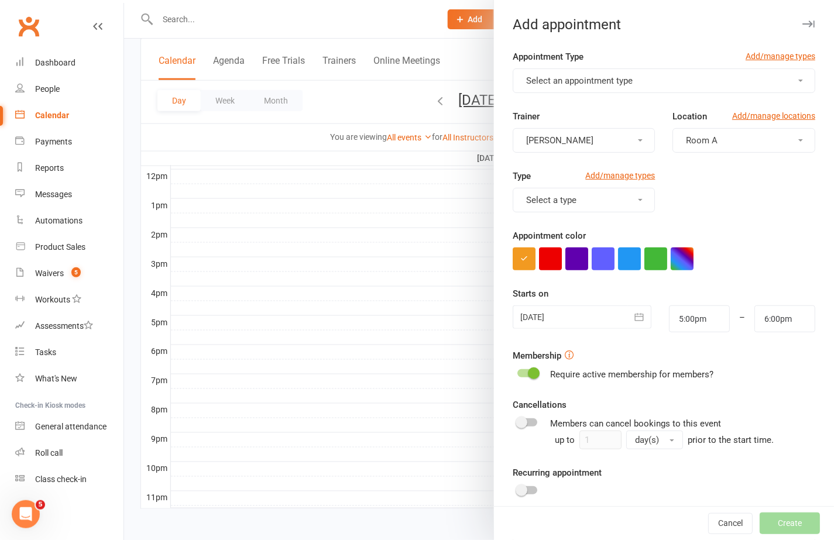
click at [557, 87] on button "Select an appointment type" at bounding box center [664, 80] width 303 height 25
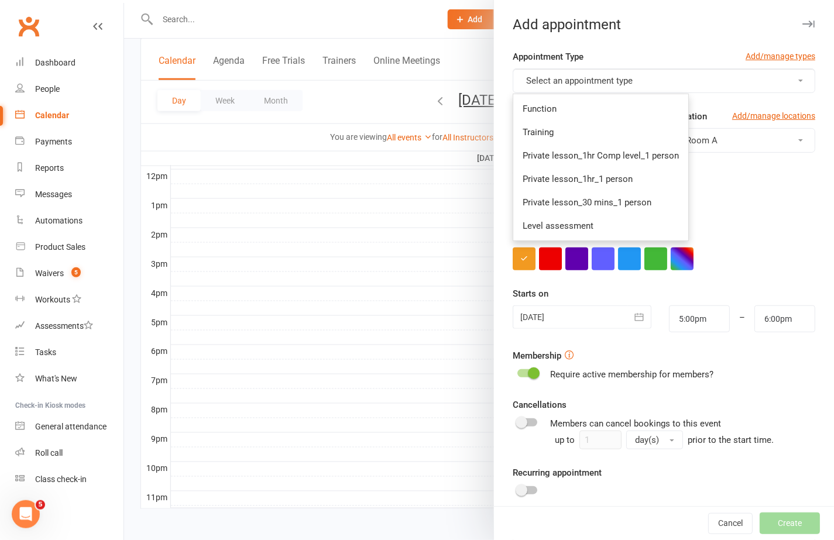
click at [186, 331] on div at bounding box center [479, 270] width 710 height 540
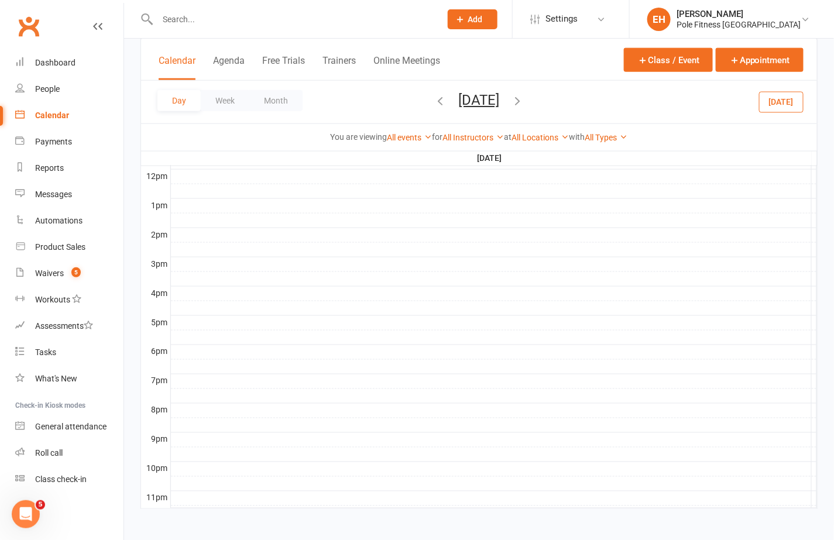
click at [190, 345] on div at bounding box center [494, 352] width 646 height 14
click at [202, 328] on div "Add Event" at bounding box center [197, 327] width 68 height 14
click at [226, 345] on div at bounding box center [494, 352] width 646 height 14
click at [213, 326] on button "Add Event" at bounding box center [217, 328] width 39 height 14
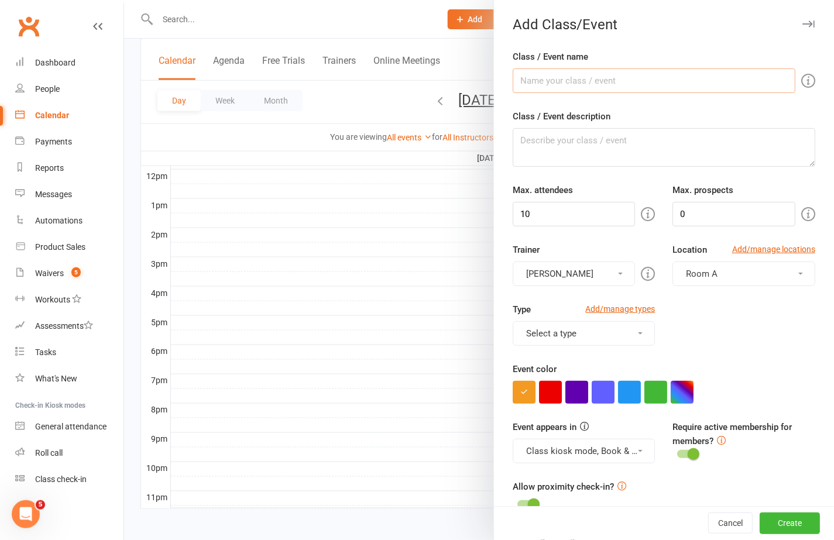
click at [552, 85] on input "Class / Event name" at bounding box center [654, 80] width 283 height 25
type input "p"
